Goal: Task Accomplishment & Management: Manage account settings

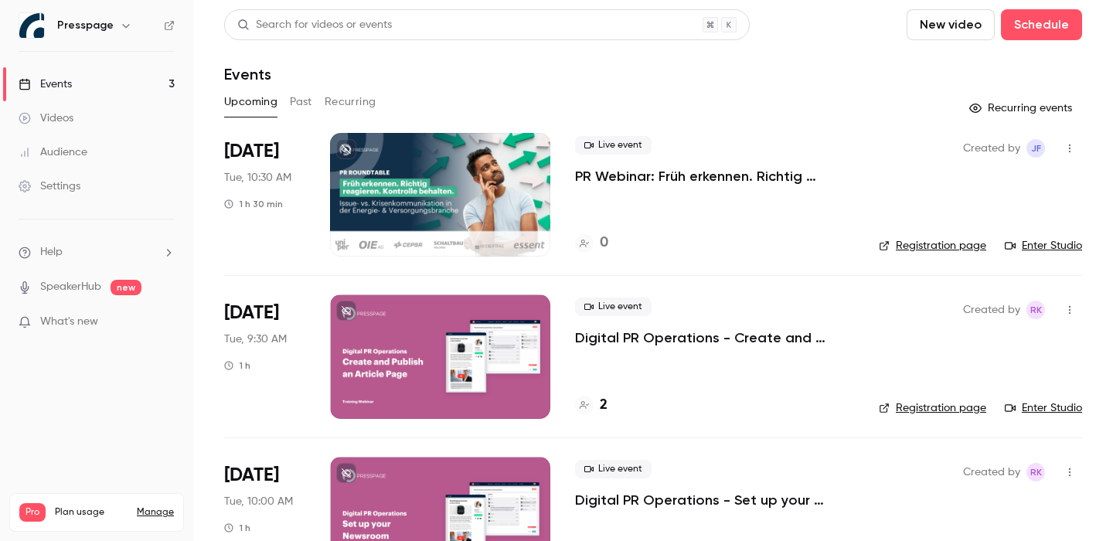
click at [496, 348] on div at bounding box center [440, 356] width 220 height 124
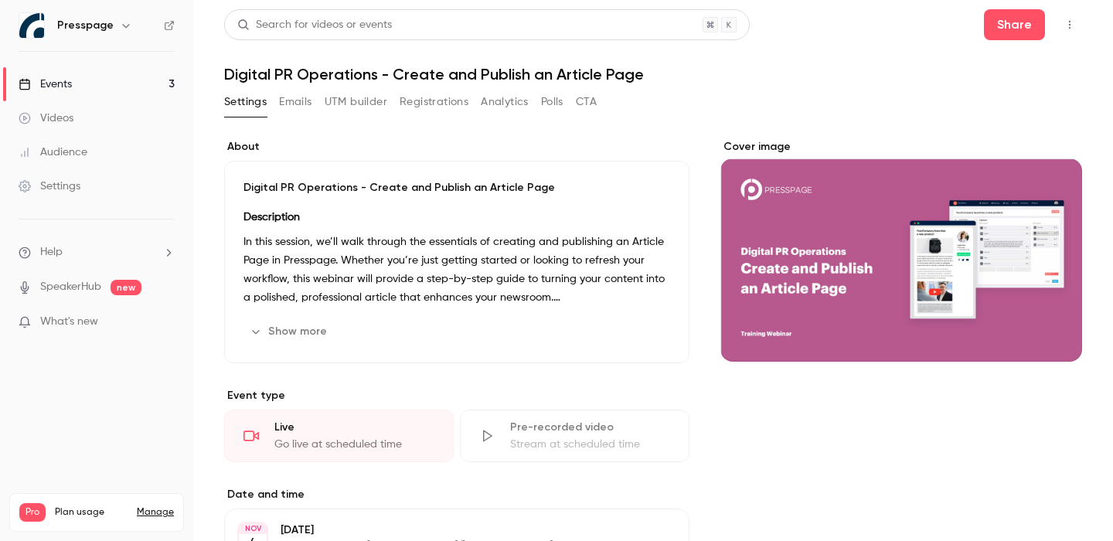
click at [296, 100] on button "Emails" at bounding box center [295, 102] width 32 height 25
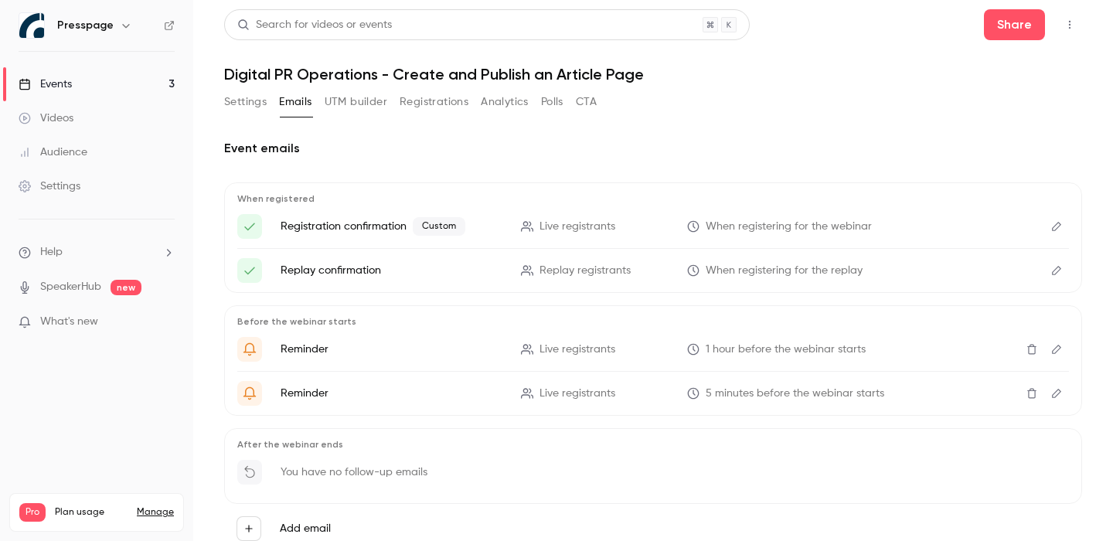
click at [449, 105] on button "Registrations" at bounding box center [434, 102] width 69 height 25
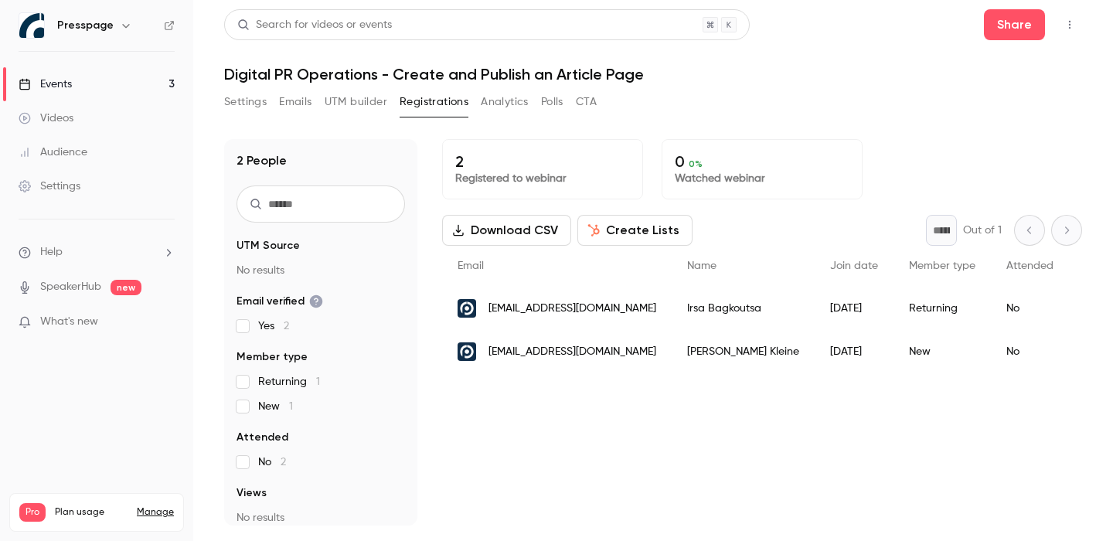
click at [684, 434] on div "2 Registered to webinar 0 0 % Watched webinar Download CSV Create Lists * Out o…" at bounding box center [762, 332] width 640 height 386
click at [517, 110] on button "Analytics" at bounding box center [505, 102] width 48 height 25
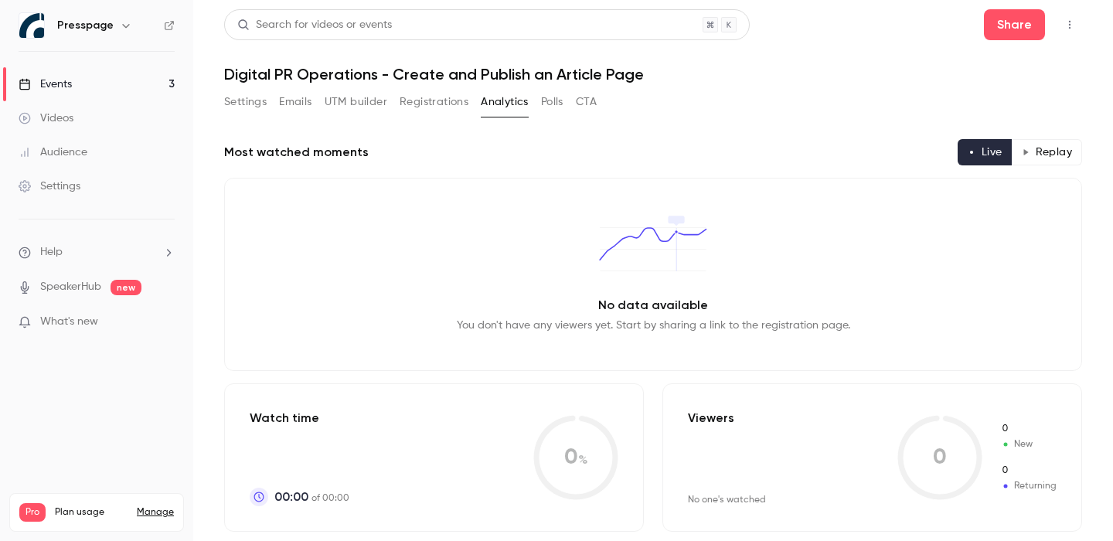
click at [546, 101] on button "Polls" at bounding box center [552, 102] width 22 height 25
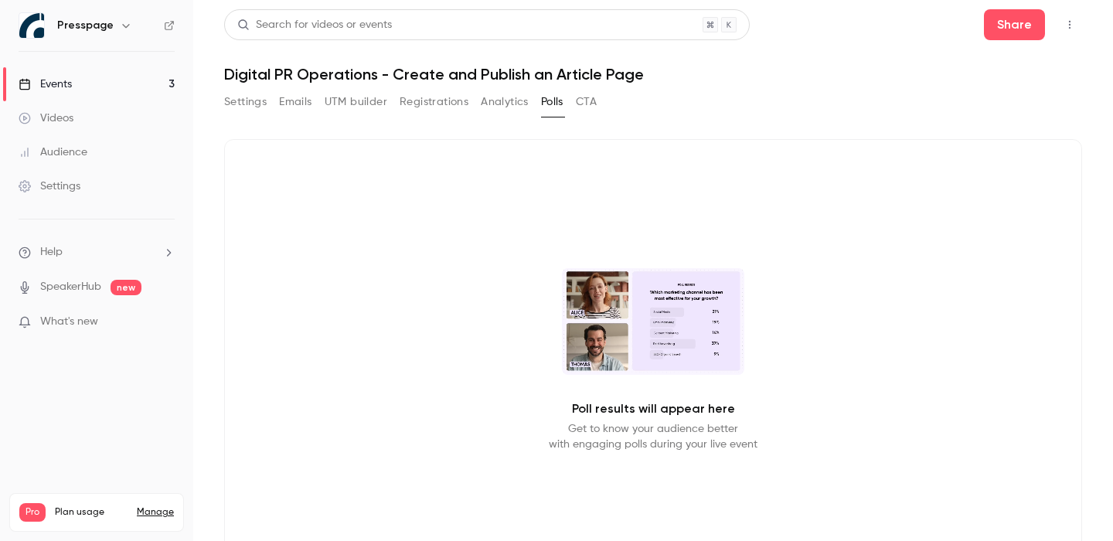
click at [575, 106] on div "Settings Emails UTM builder Registrations Analytics Polls CTA" at bounding box center [410, 102] width 372 height 25
click at [594, 104] on button "CTA" at bounding box center [586, 102] width 21 height 25
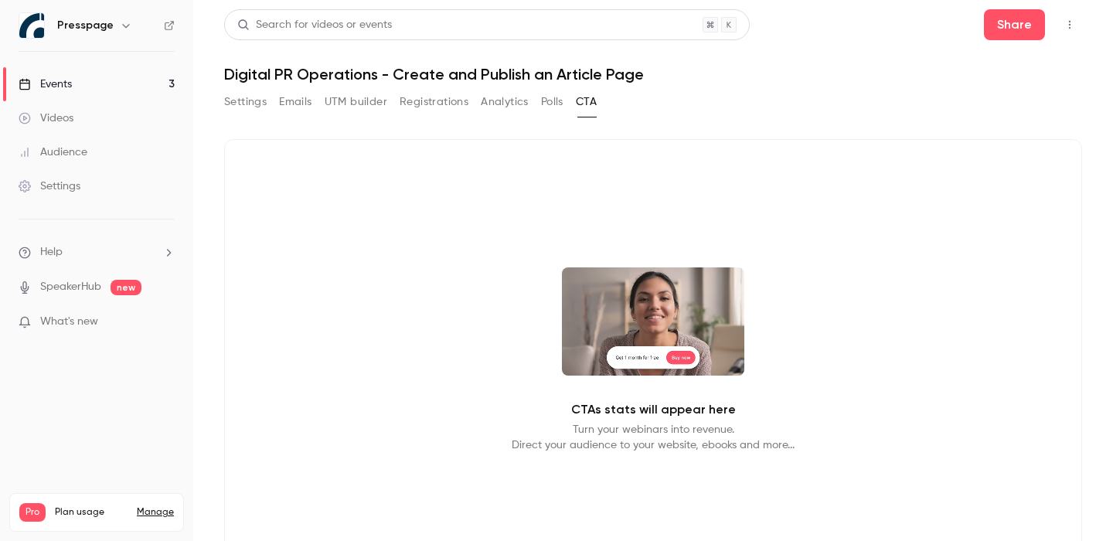
click at [261, 104] on button "Settings" at bounding box center [245, 102] width 43 height 25
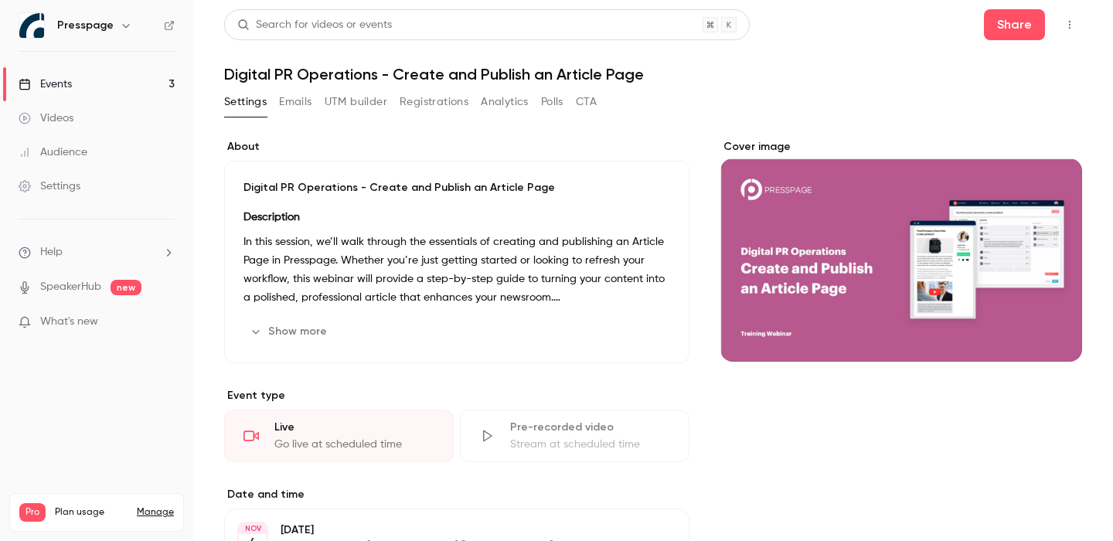
click at [294, 105] on button "Emails" at bounding box center [295, 102] width 32 height 25
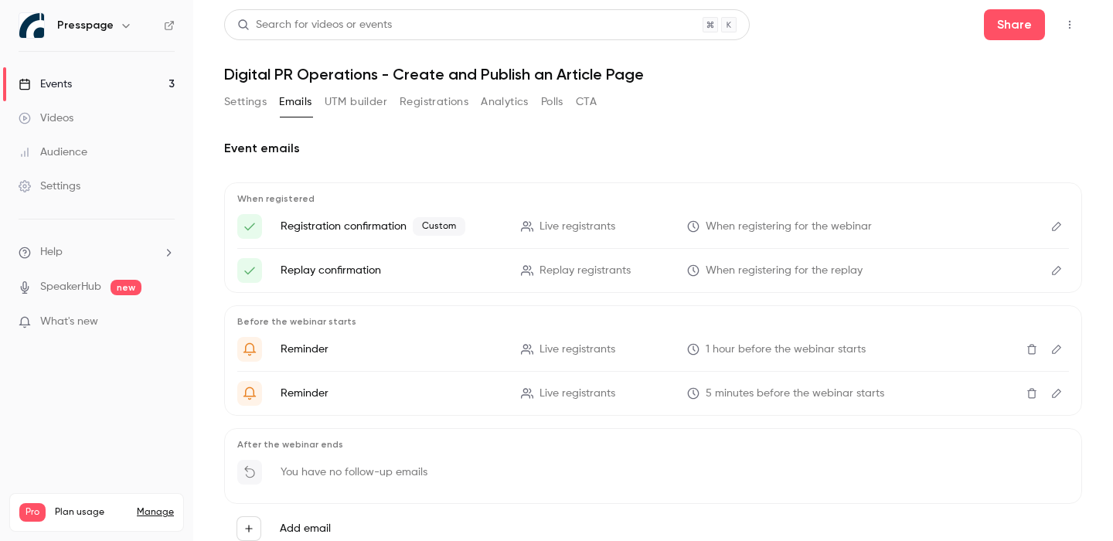
click at [349, 104] on button "UTM builder" at bounding box center [356, 102] width 63 height 25
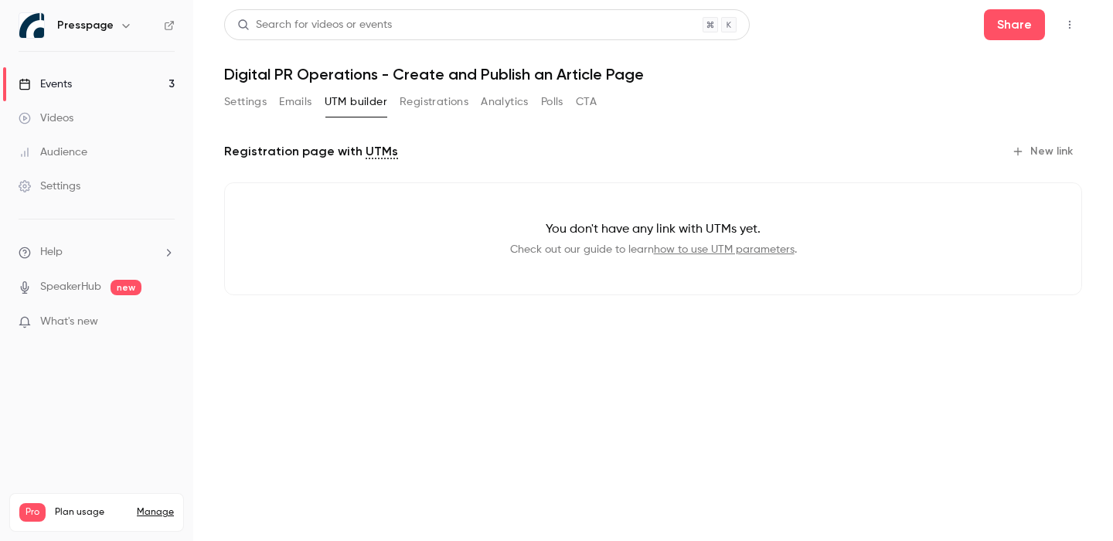
click at [606, 176] on div "Registration page with UTMs New link You don't have any link with UTMs yet. Che…" at bounding box center [653, 229] width 858 height 181
click at [424, 94] on button "Registrations" at bounding box center [434, 102] width 69 height 25
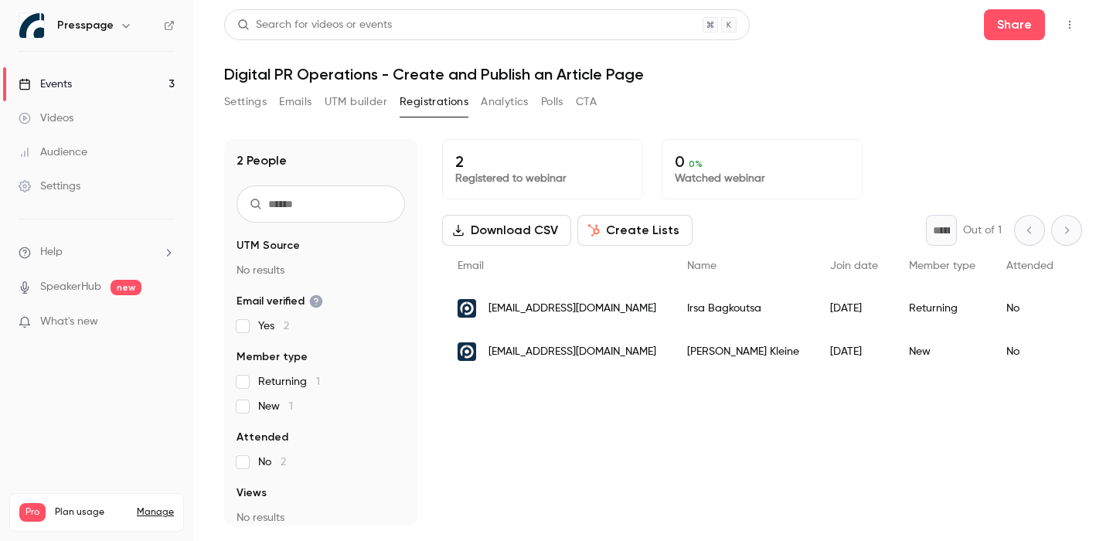
click at [957, 90] on div "Settings Emails UTM builder Registrations Analytics Polls CTA" at bounding box center [653, 105] width 858 height 31
click at [593, 103] on button "CTA" at bounding box center [586, 102] width 21 height 25
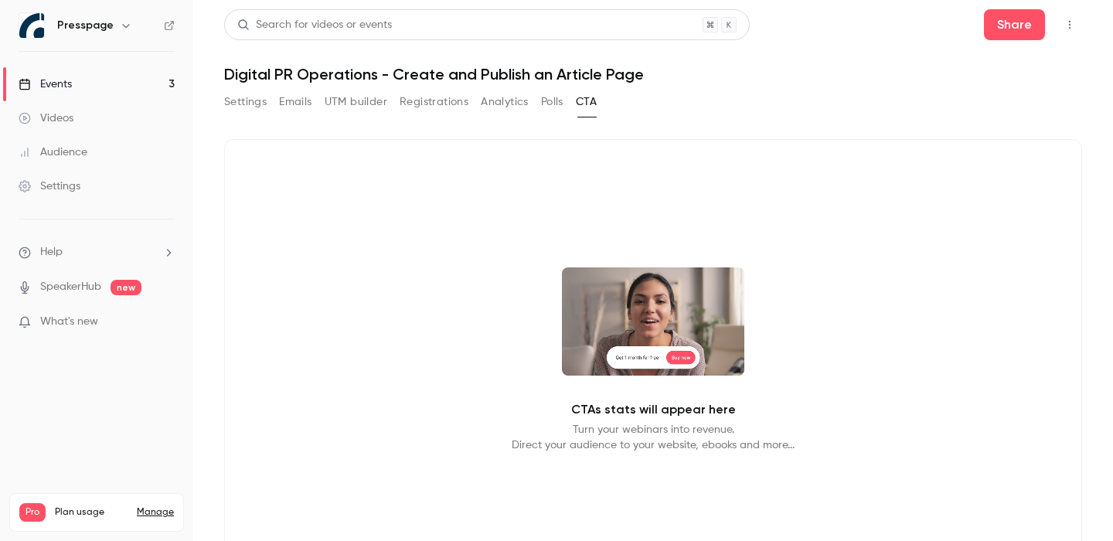
click at [248, 107] on button "Settings" at bounding box center [245, 102] width 43 height 25
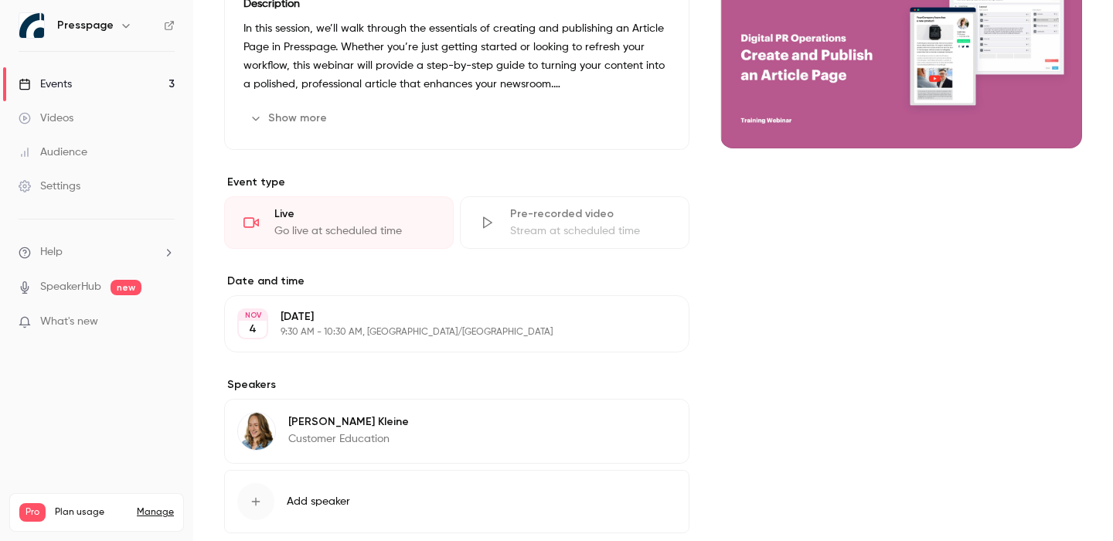
scroll to position [301, 0]
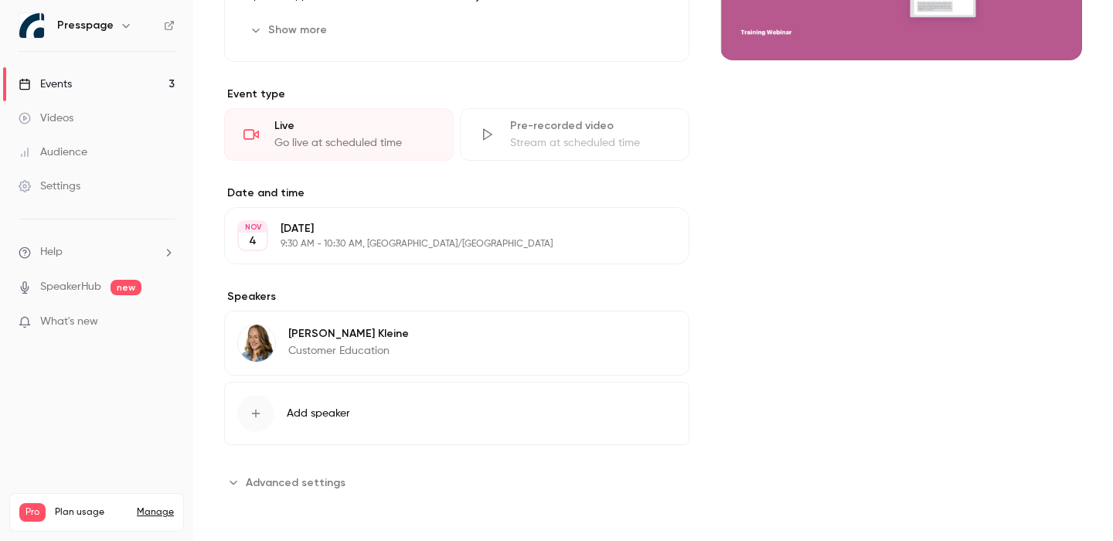
click at [289, 484] on span "Advanced settings" at bounding box center [296, 482] width 100 height 16
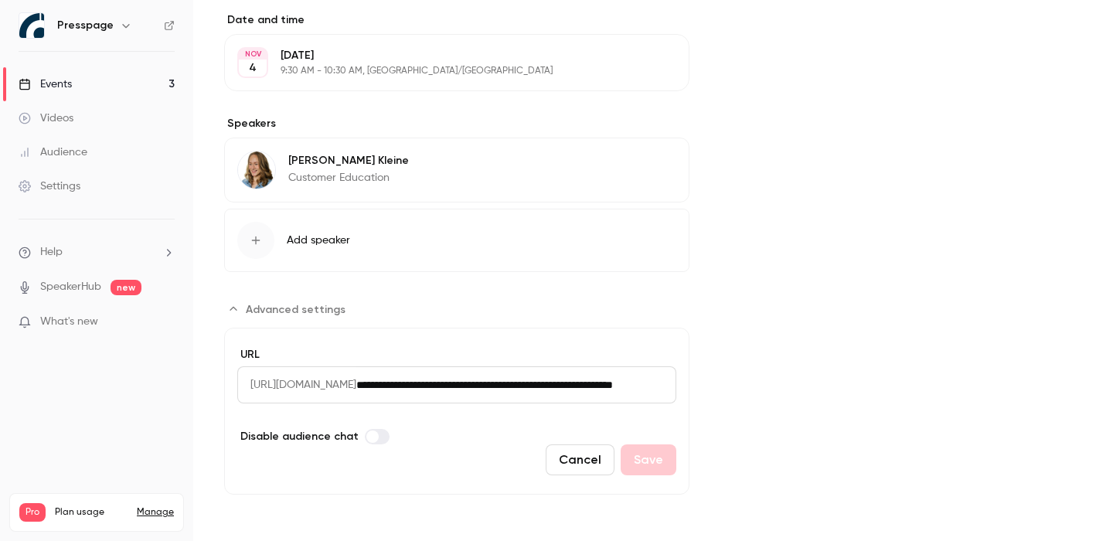
click at [264, 342] on form "**********" at bounding box center [456, 411] width 465 height 167
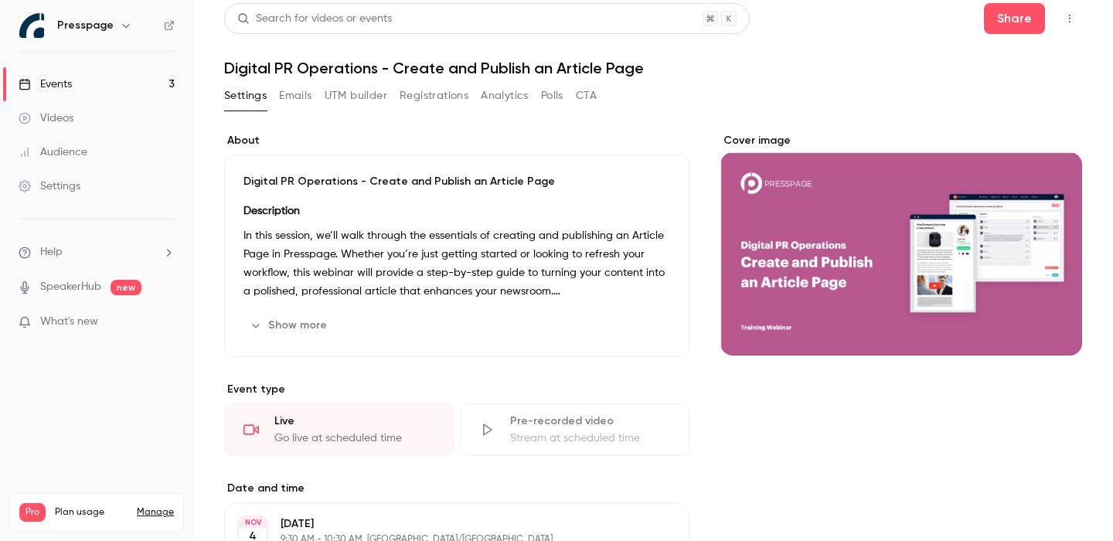
scroll to position [0, 0]
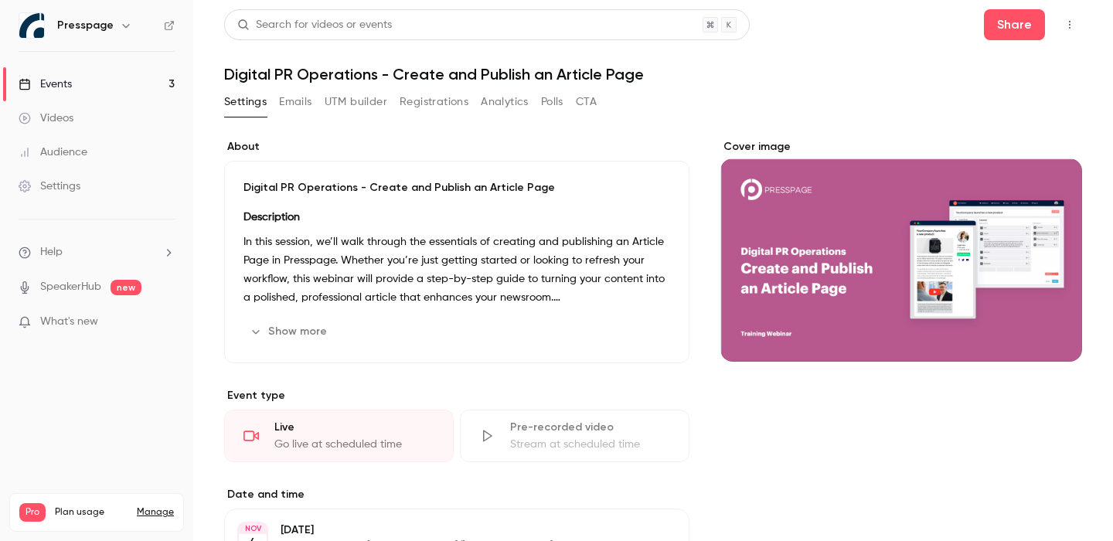
click at [288, 104] on button "Emails" at bounding box center [295, 102] width 32 height 25
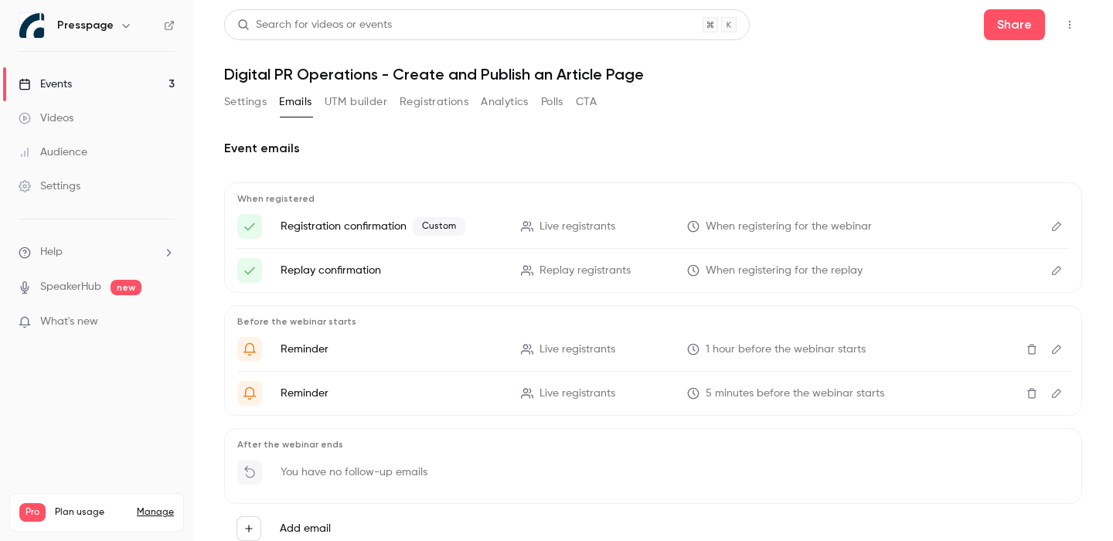
click at [26, 82] on icon at bounding box center [25, 84] width 12 height 12
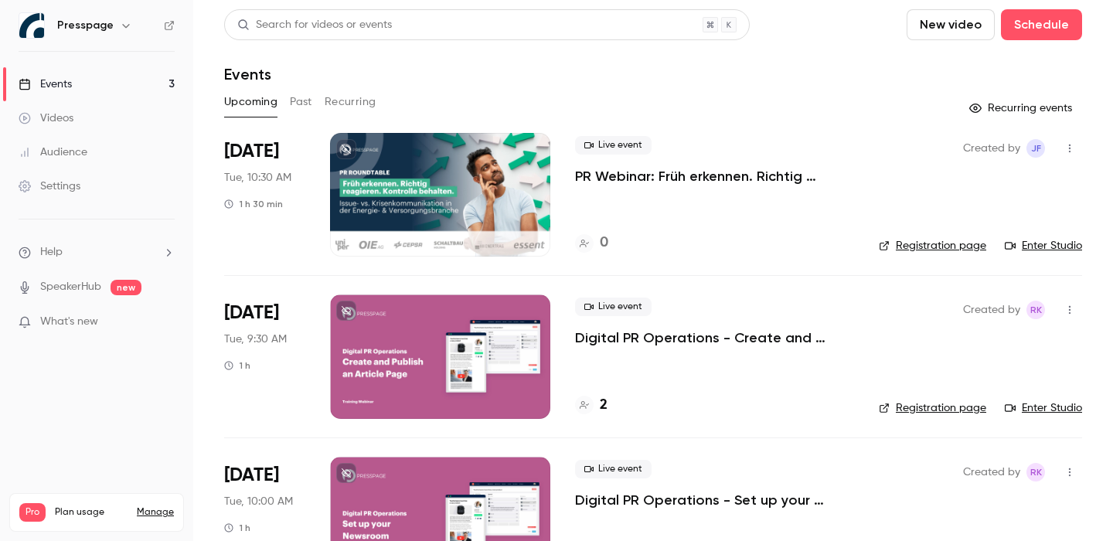
click at [415, 219] on div at bounding box center [440, 195] width 220 height 124
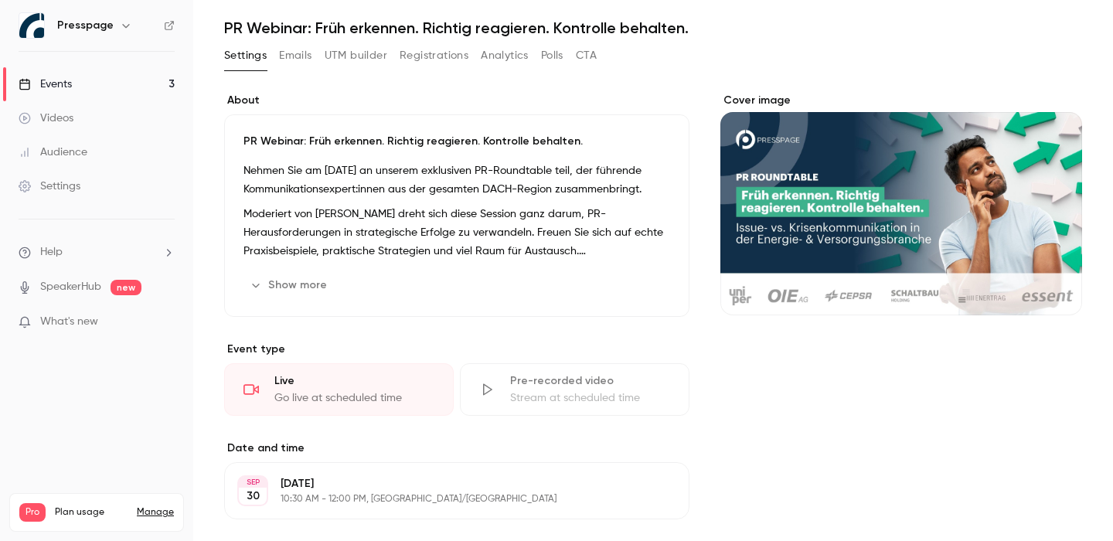
scroll to position [32, 0]
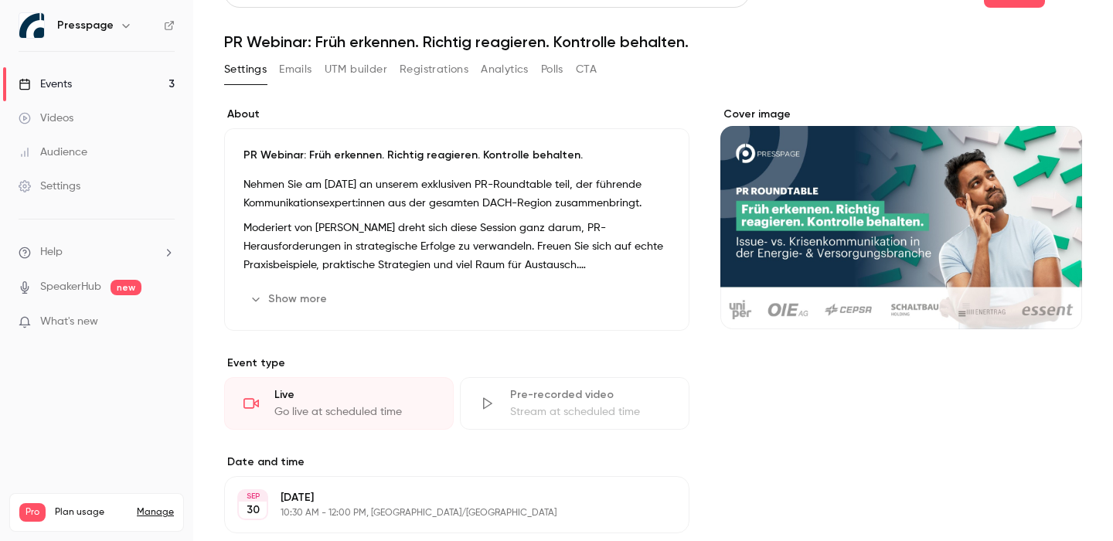
click at [447, 77] on button "Registrations" at bounding box center [434, 69] width 69 height 25
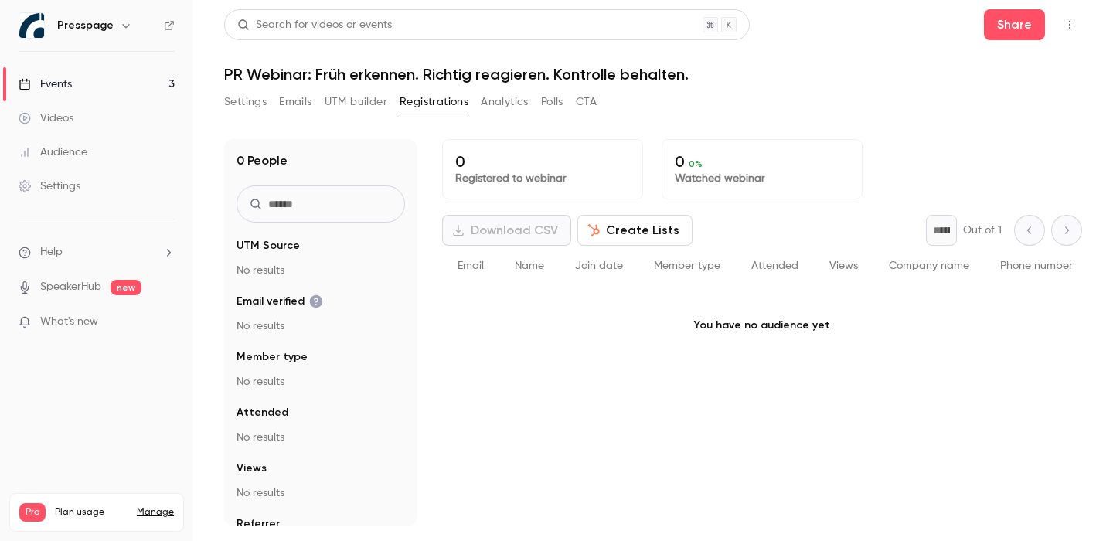
click at [355, 117] on div "Settings Emails UTM builder Registrations Analytics Polls CTA" at bounding box center [410, 105] width 372 height 31
click at [355, 114] on button "UTM builder" at bounding box center [356, 102] width 63 height 25
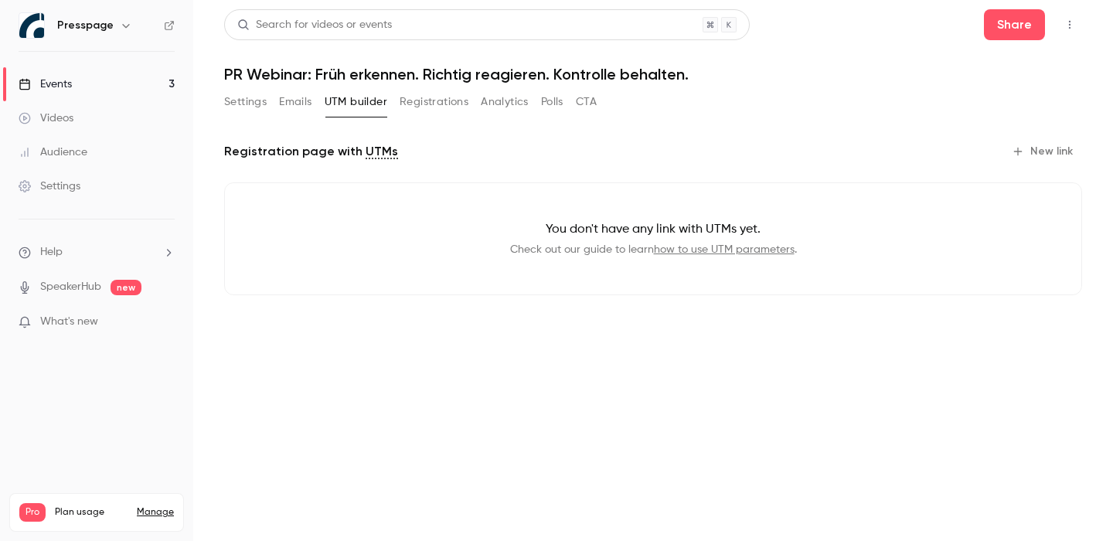
click at [491, 104] on button "Analytics" at bounding box center [505, 102] width 48 height 25
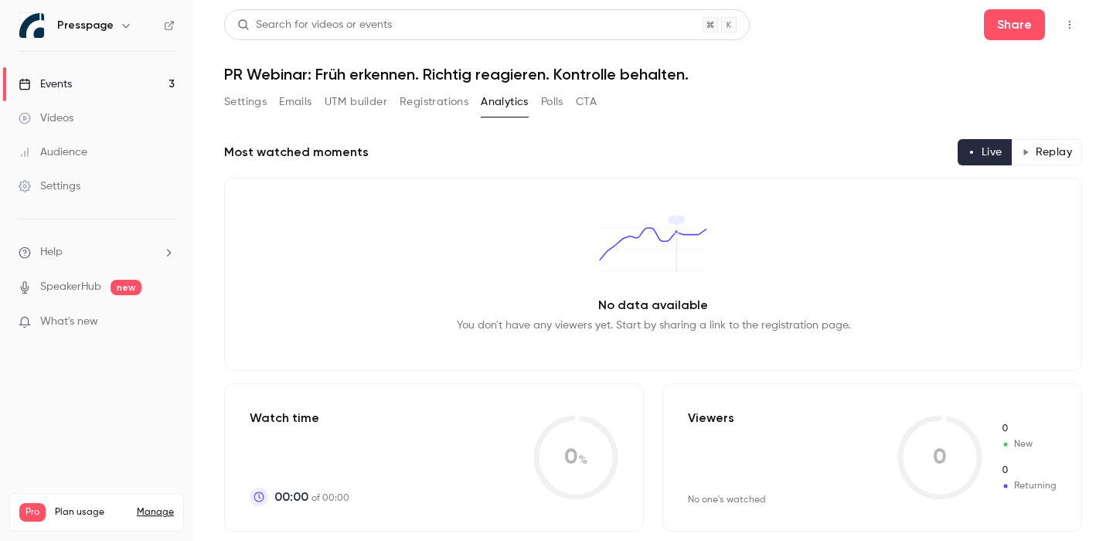
click at [554, 104] on button "Polls" at bounding box center [552, 102] width 22 height 25
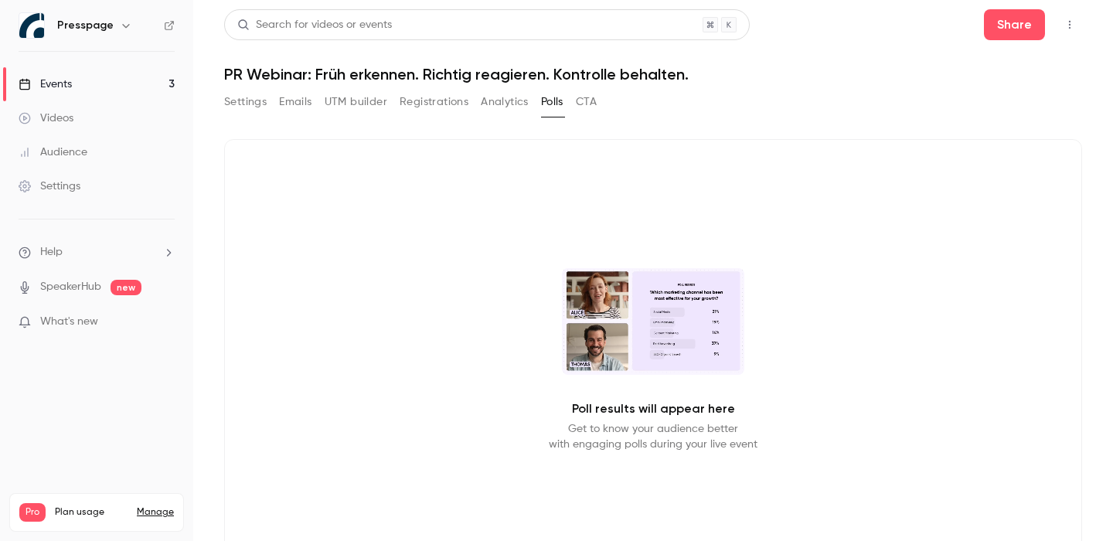
click at [594, 106] on button "CTA" at bounding box center [586, 102] width 21 height 25
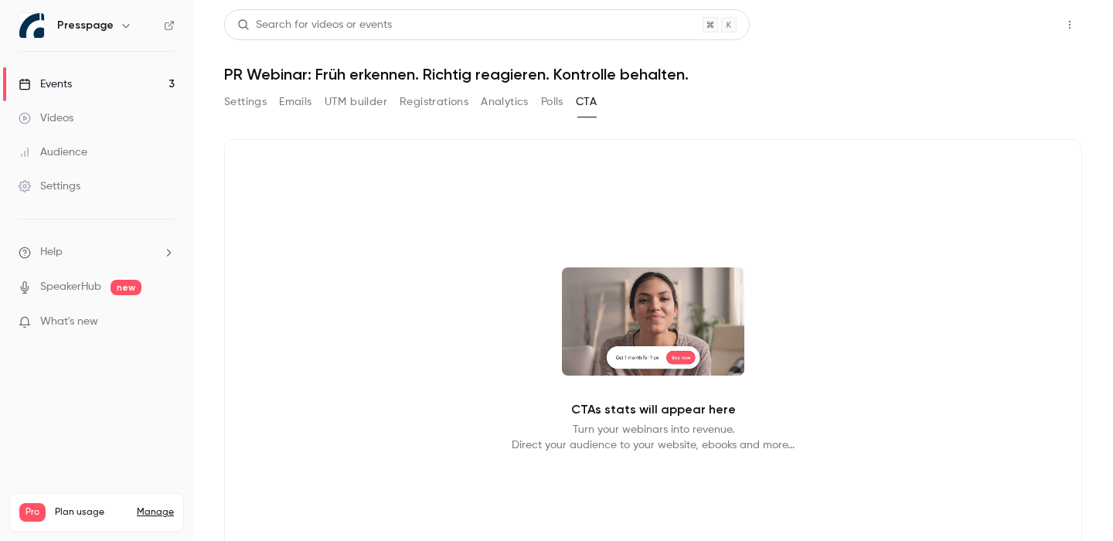
click at [1018, 32] on button "Share" at bounding box center [1014, 24] width 61 height 31
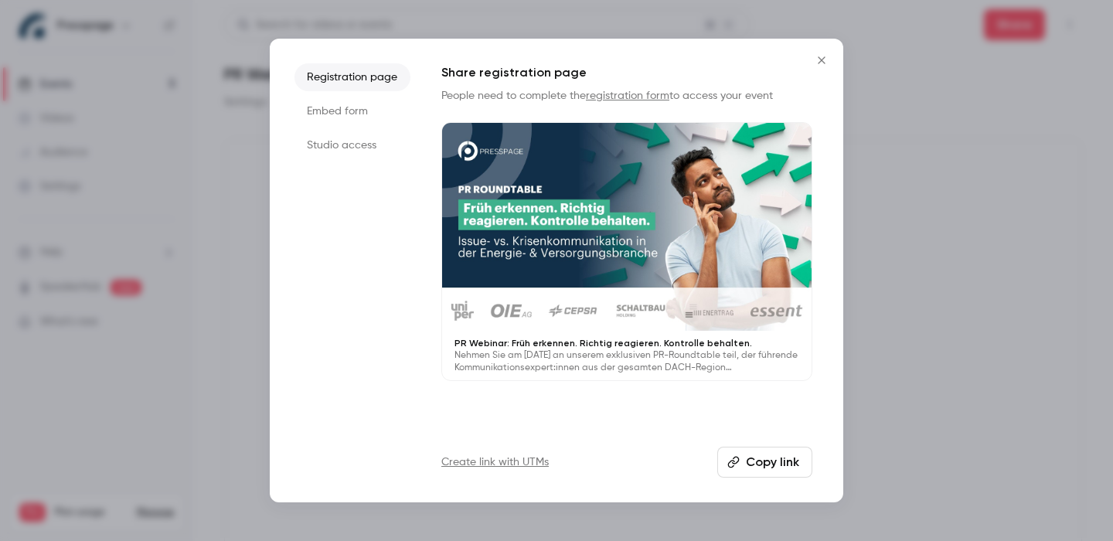
click at [328, 110] on li "Embed form" at bounding box center [352, 111] width 116 height 28
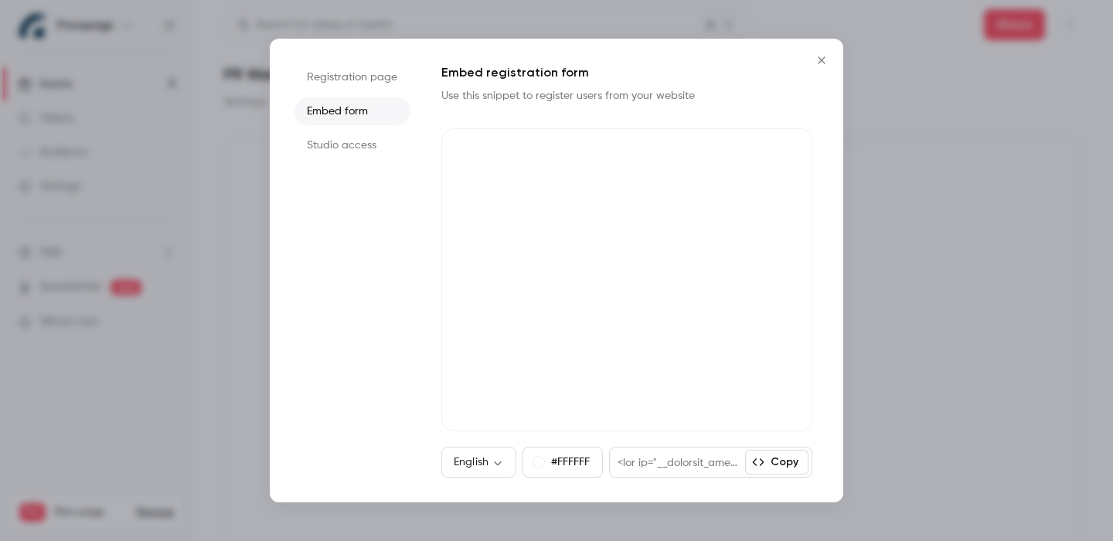
click at [356, 138] on li "Studio access" at bounding box center [352, 145] width 116 height 28
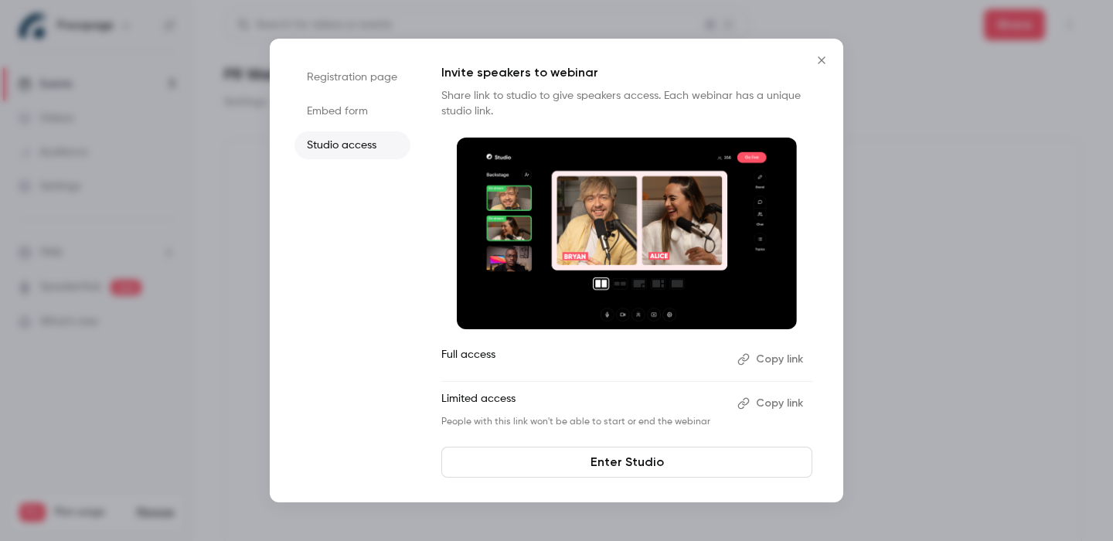
click at [358, 87] on li "Registration page" at bounding box center [352, 77] width 116 height 28
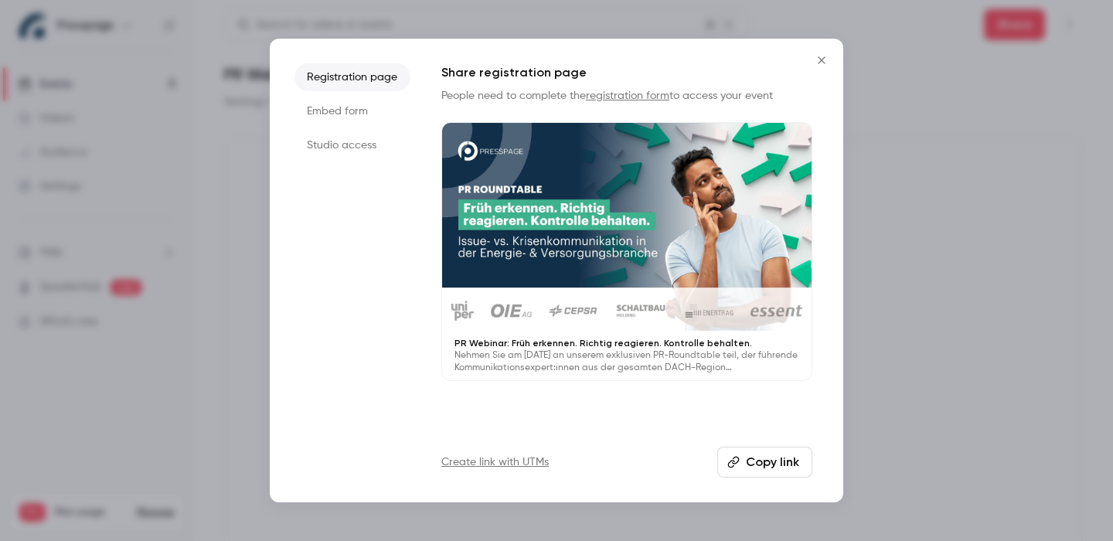
click at [626, 94] on link "registration form" at bounding box center [627, 95] width 83 height 11
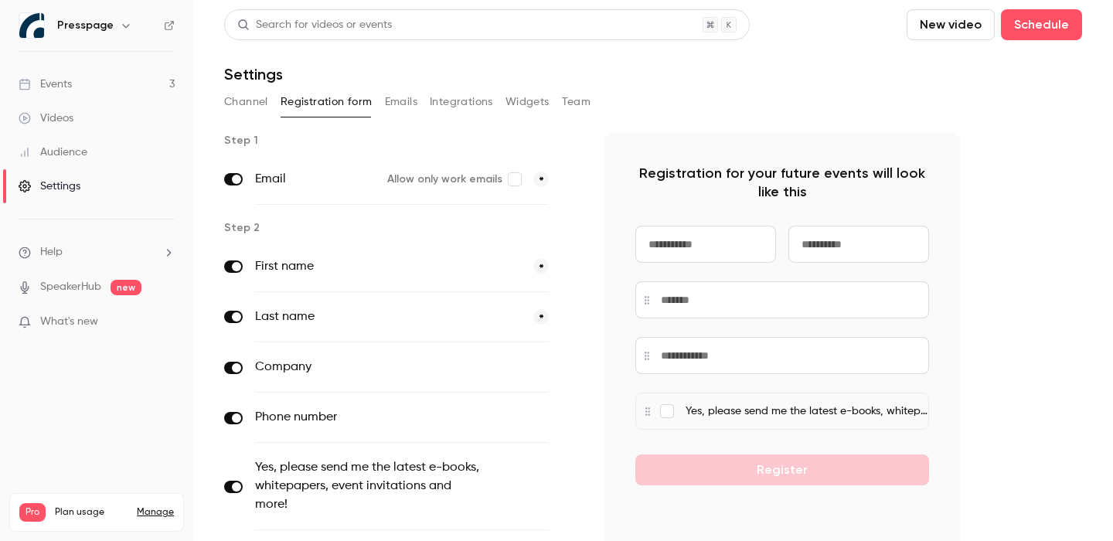
click at [63, 182] on div "Settings" at bounding box center [50, 186] width 62 height 15
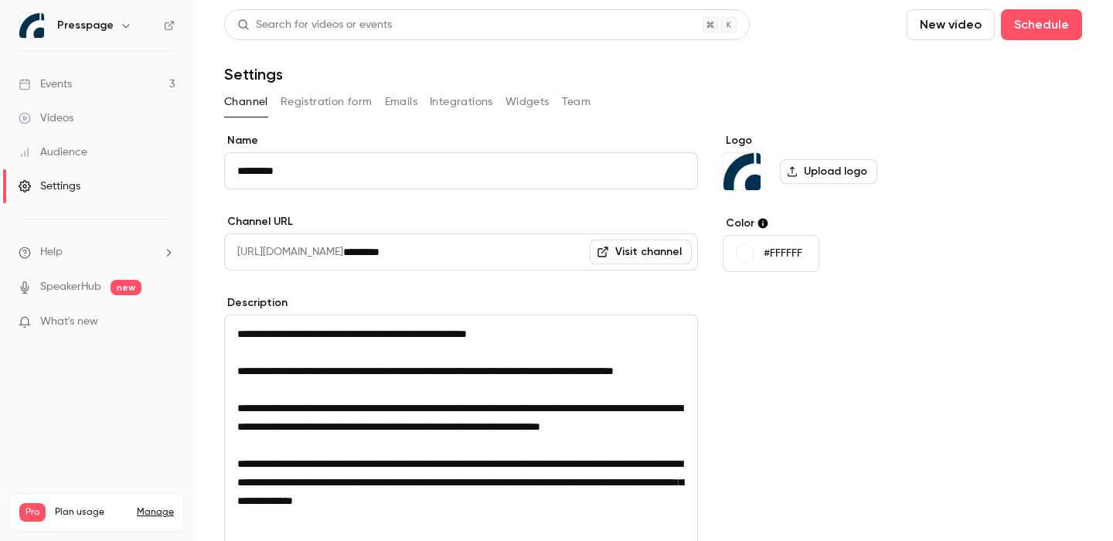
click at [318, 94] on button "Registration form" at bounding box center [327, 102] width 92 height 25
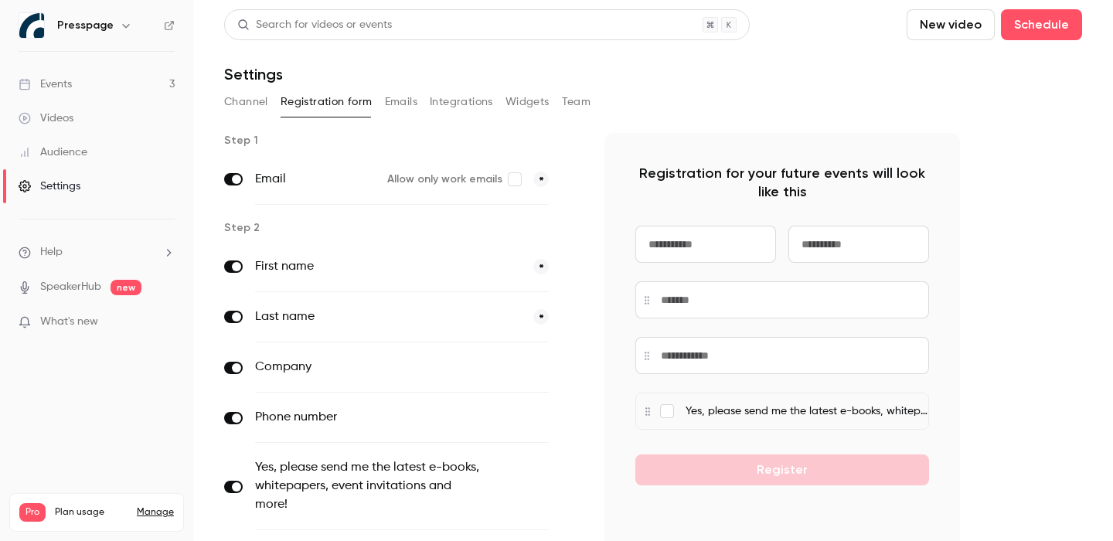
click at [251, 111] on button "Channel" at bounding box center [246, 102] width 44 height 25
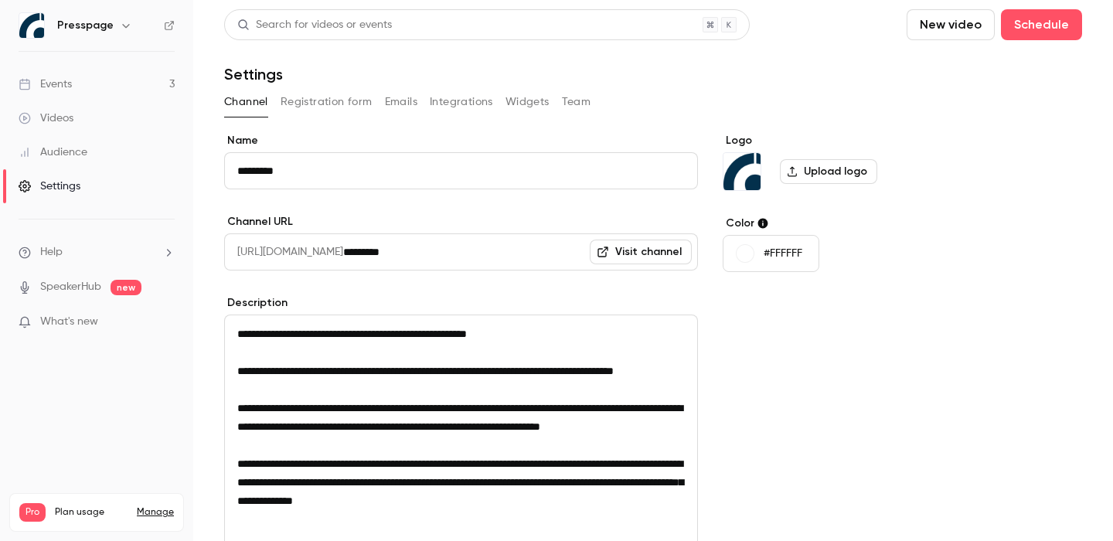
click at [395, 103] on button "Emails" at bounding box center [401, 102] width 32 height 25
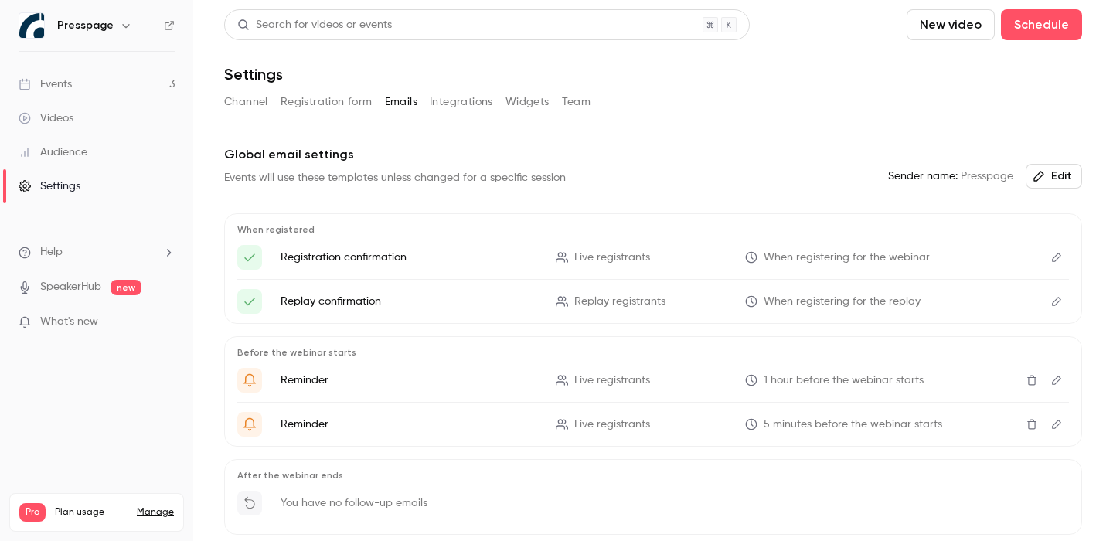
click at [46, 94] on link "Events 3" at bounding box center [96, 84] width 193 height 34
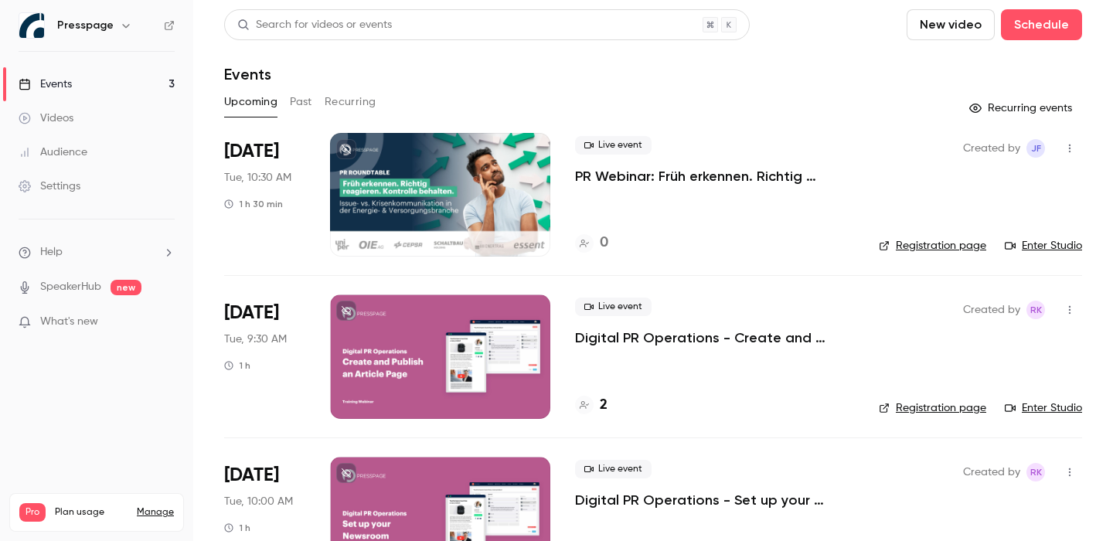
click at [402, 393] on div at bounding box center [440, 356] width 220 height 124
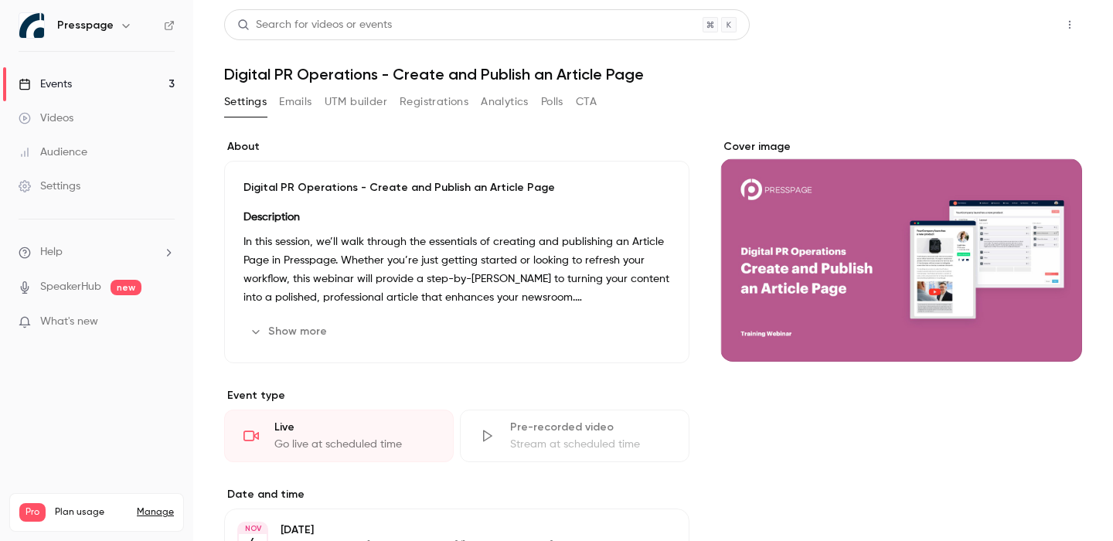
click at [1015, 25] on button "Share" at bounding box center [1014, 24] width 61 height 31
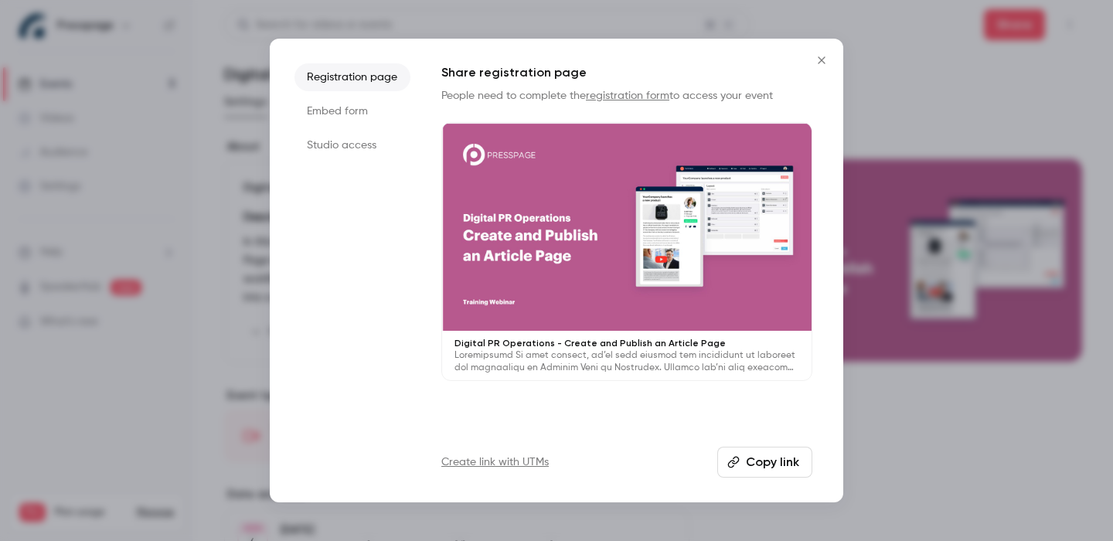
click at [792, 449] on button "Copy link" at bounding box center [764, 462] width 95 height 31
click at [774, 468] on button "Copy link" at bounding box center [764, 462] width 95 height 31
click at [963, 211] on div at bounding box center [556, 270] width 1113 height 541
